Goal: Complete application form

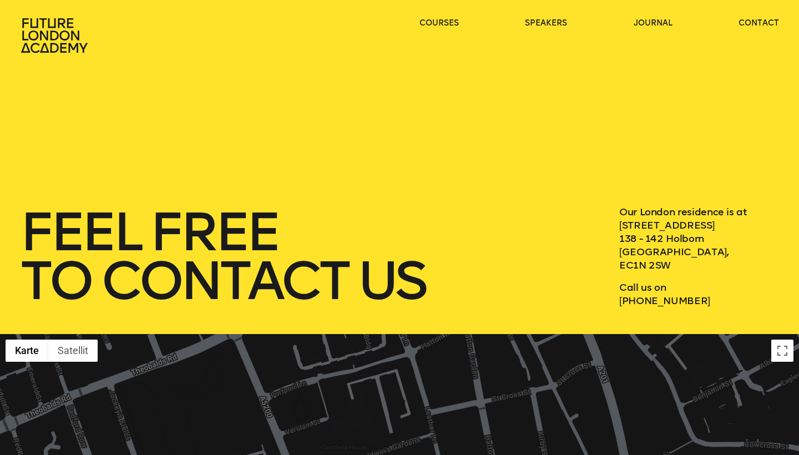
click at [48, 32] on icon at bounding box center [54, 35] width 67 height 34
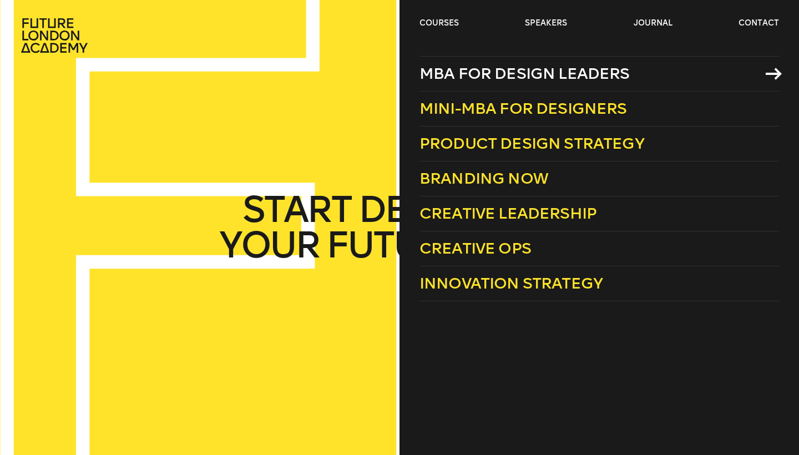
click at [480, 74] on span "MBA for Design Leaders" at bounding box center [524, 73] width 210 height 18
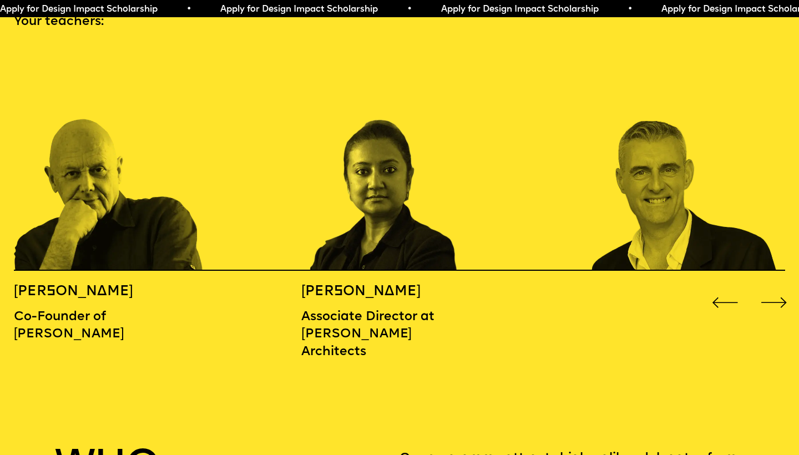
scroll to position [1217, 0]
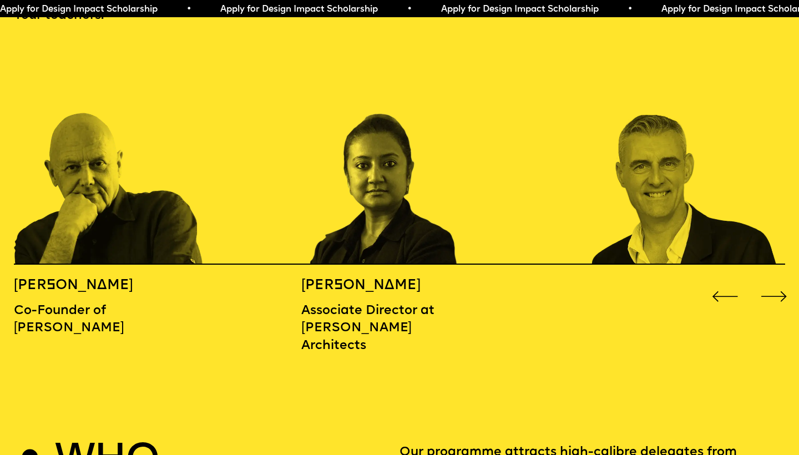
click at [777, 281] on div "Next slide" at bounding box center [774, 297] width 32 height 32
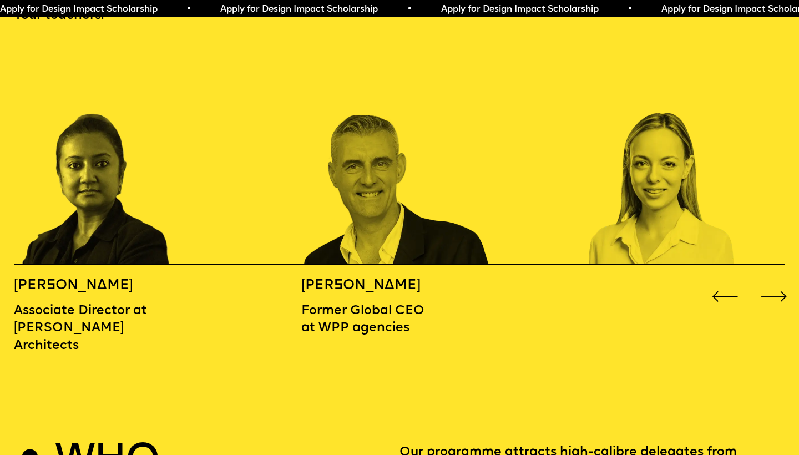
click at [777, 281] on div "Next slide" at bounding box center [774, 297] width 32 height 32
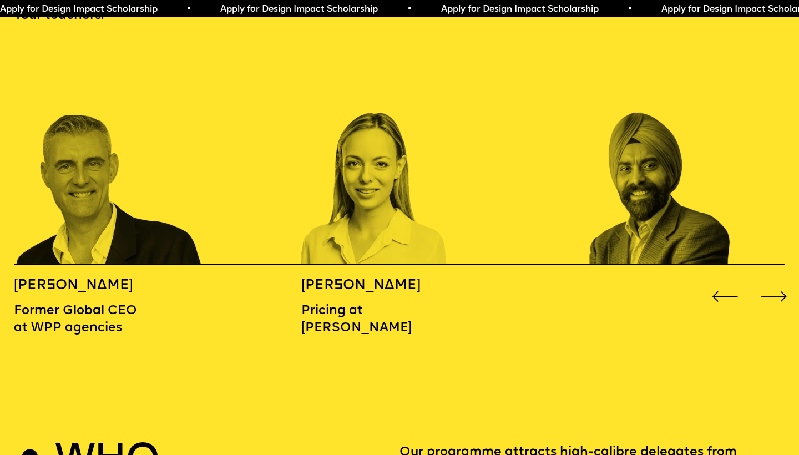
click at [777, 281] on div "Next slide" at bounding box center [774, 297] width 32 height 32
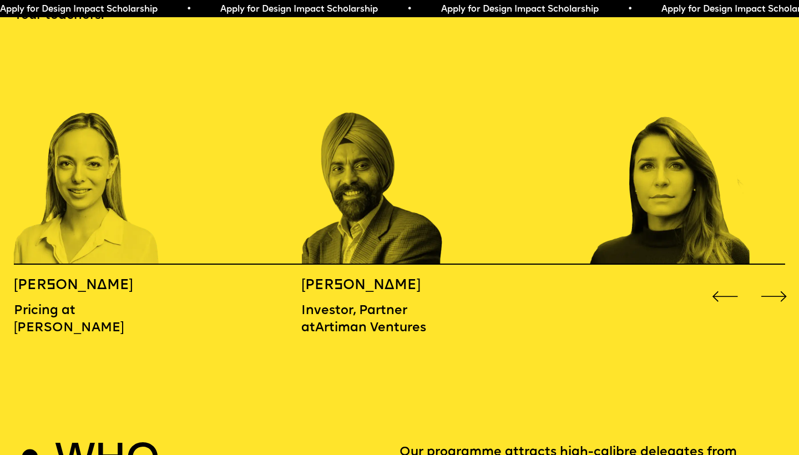
click at [777, 281] on div "Next slide" at bounding box center [774, 297] width 32 height 32
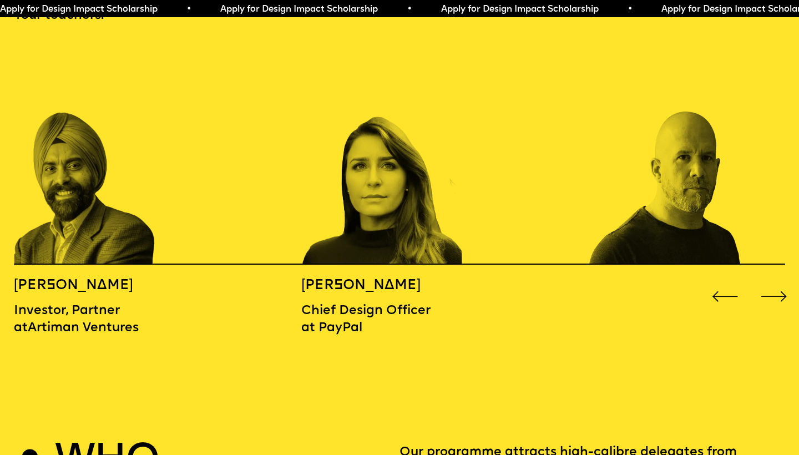
click at [777, 281] on div "Next slide" at bounding box center [774, 297] width 32 height 32
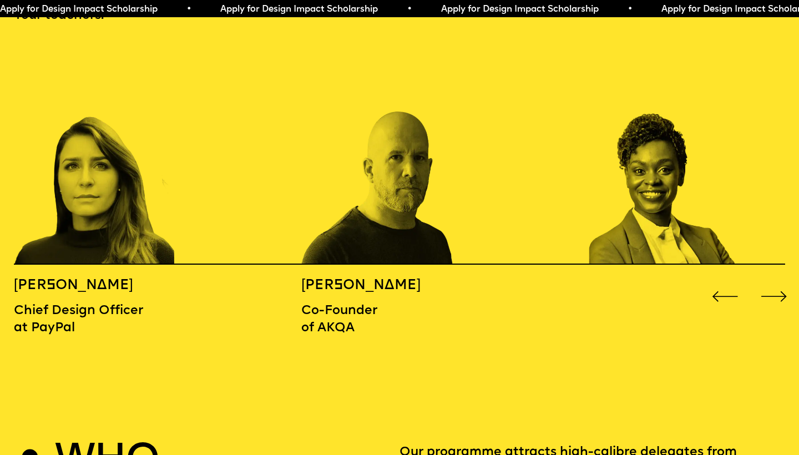
click at [777, 281] on div "Next slide" at bounding box center [774, 297] width 32 height 32
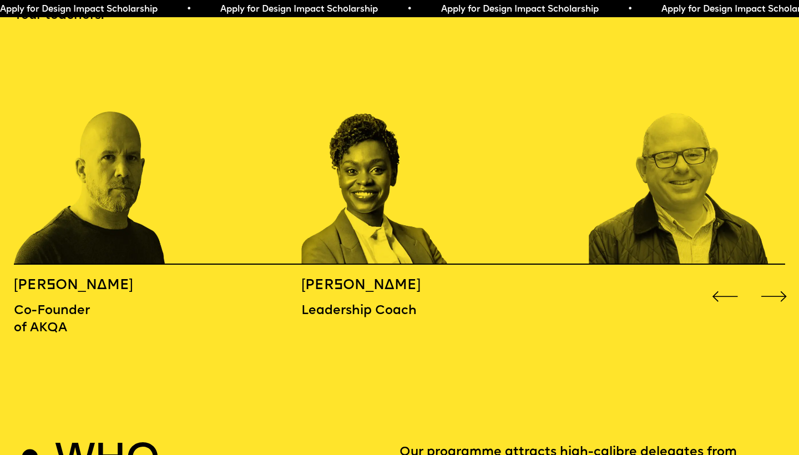
click at [777, 281] on div "Next slide" at bounding box center [774, 297] width 32 height 32
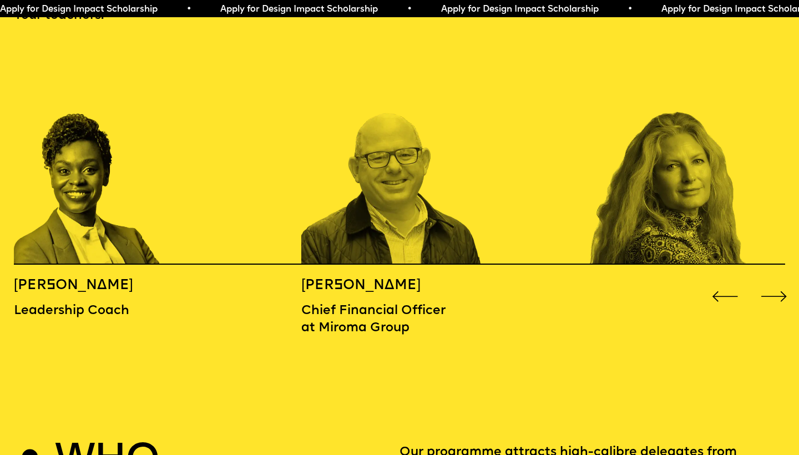
click at [777, 281] on div "Next slide" at bounding box center [774, 297] width 32 height 32
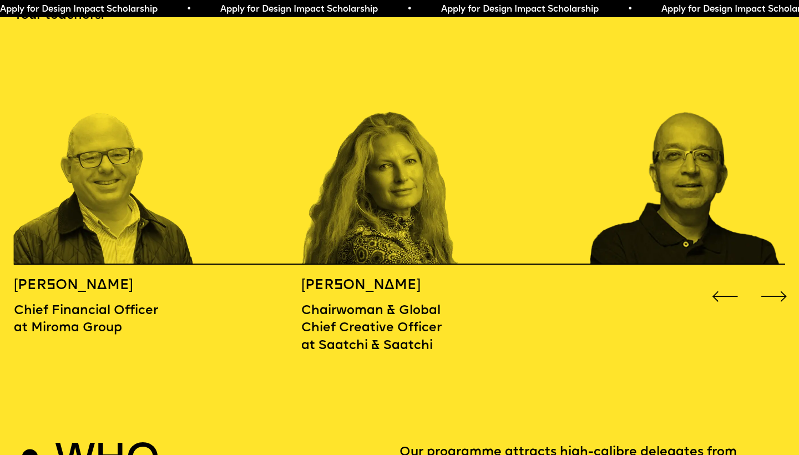
click at [777, 281] on div "Next slide" at bounding box center [774, 297] width 32 height 32
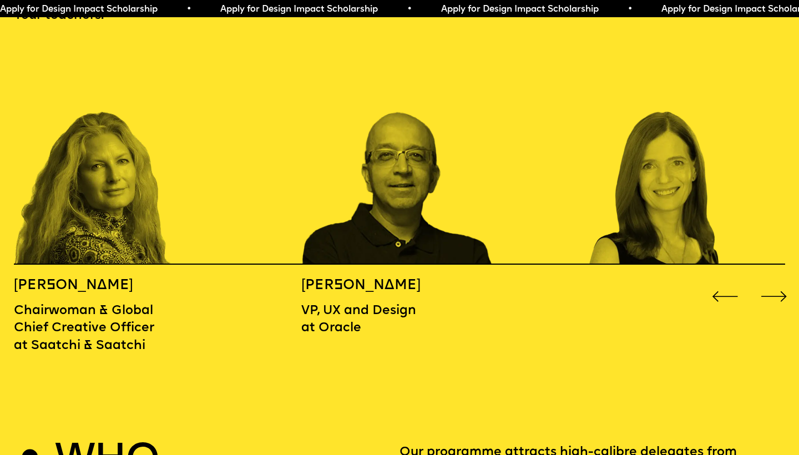
click at [777, 281] on div "Next slide" at bounding box center [774, 297] width 32 height 32
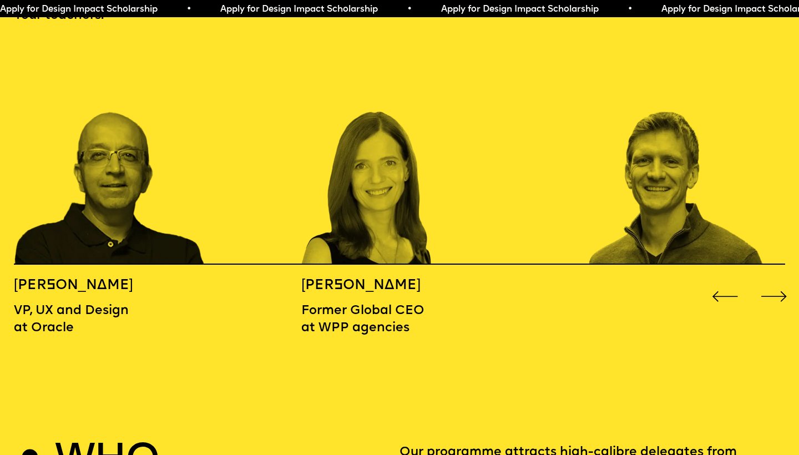
click at [777, 281] on div "Next slide" at bounding box center [774, 297] width 32 height 32
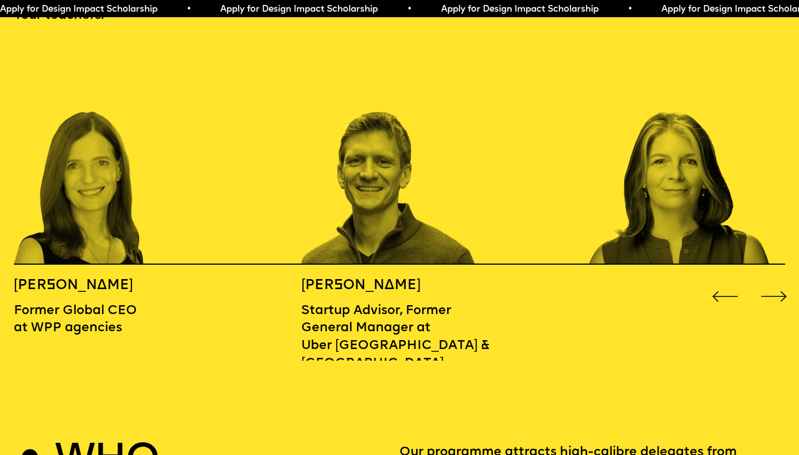
click at [777, 281] on div "Next slide" at bounding box center [774, 297] width 32 height 32
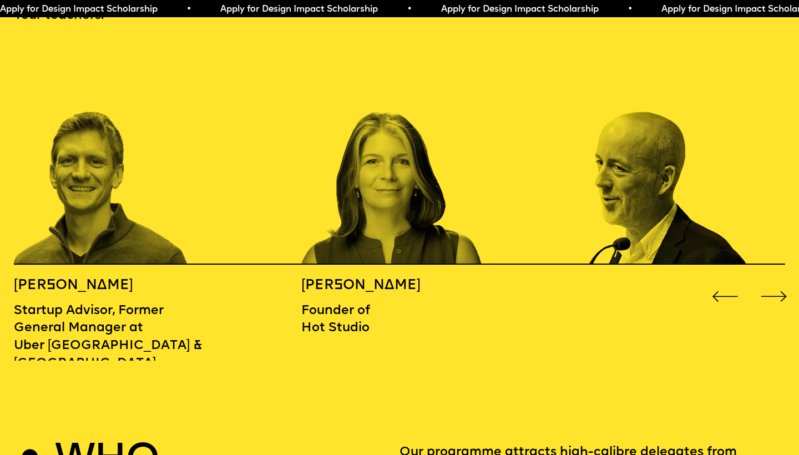
click at [777, 281] on div "Next slide" at bounding box center [774, 297] width 32 height 32
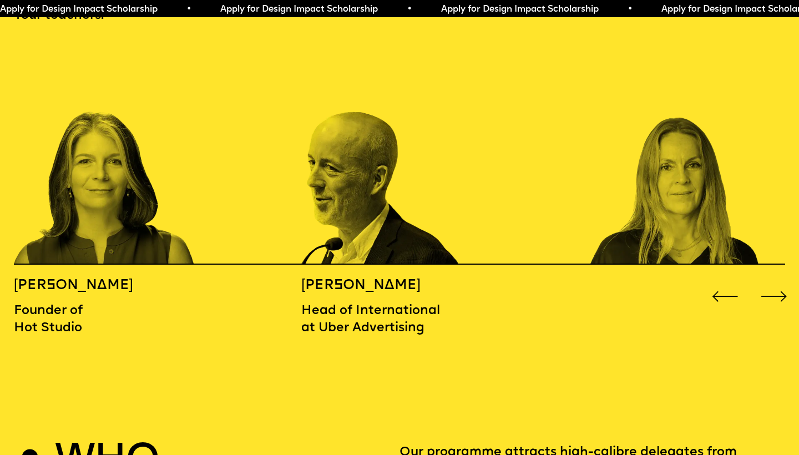
click at [777, 281] on div "Next slide" at bounding box center [774, 297] width 32 height 32
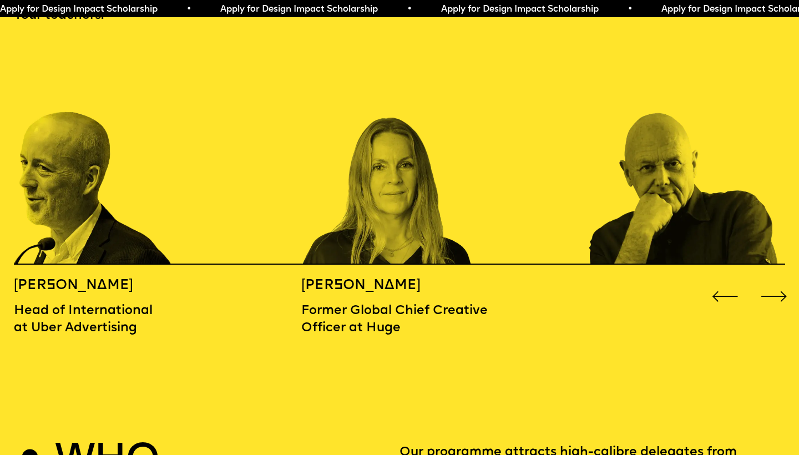
click at [777, 281] on div "Next slide" at bounding box center [774, 297] width 32 height 32
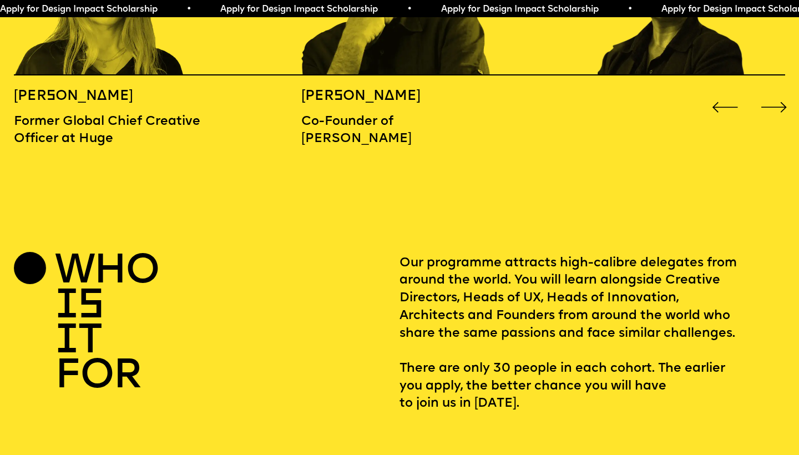
scroll to position [1410, 0]
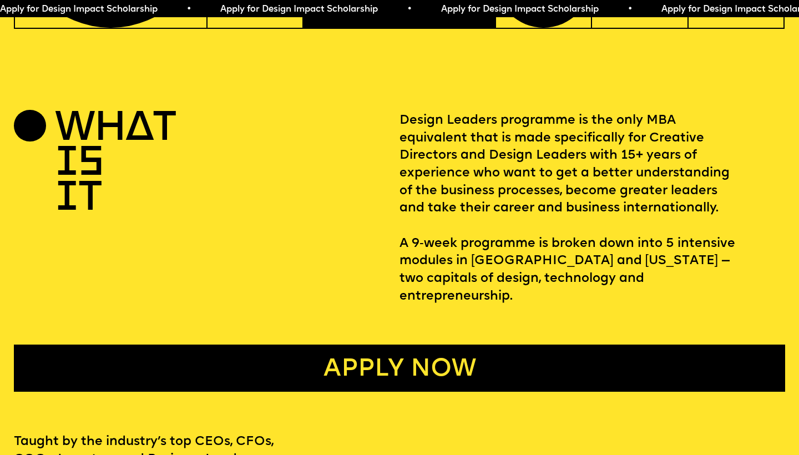
click at [458, 349] on link "Apply now" at bounding box center [399, 368] width 771 height 48
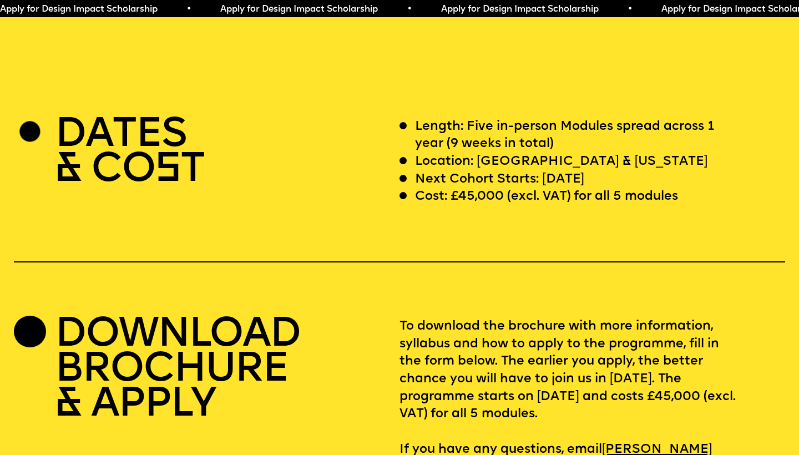
scroll to position [3208, 0]
